Goal: Information Seeking & Learning: Learn about a topic

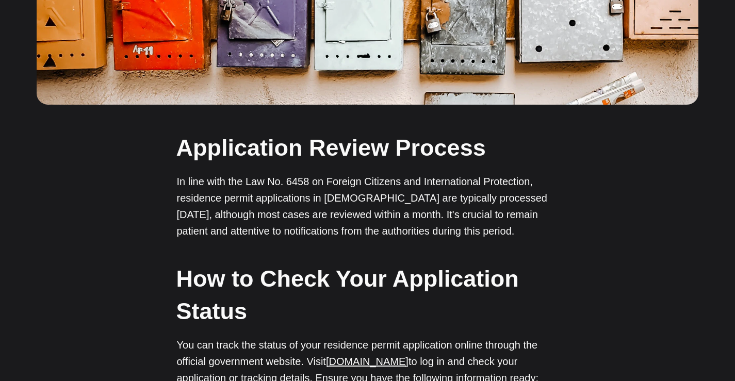
scroll to position [206, 0]
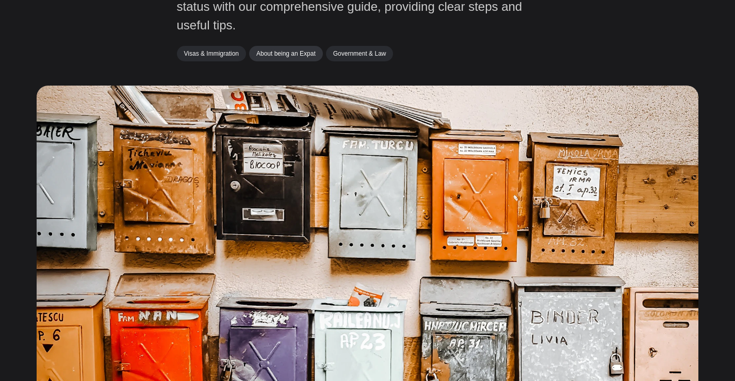
click at [297, 54] on link "About being an Expat" at bounding box center [286, 53] width 74 height 15
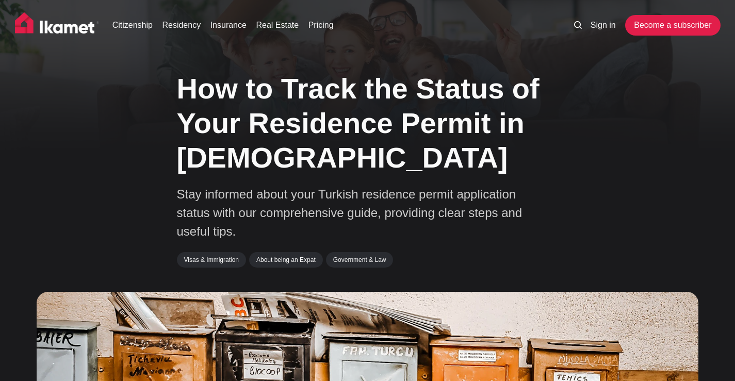
scroll to position [206, 0]
